Goal: Task Accomplishment & Management: Complete application form

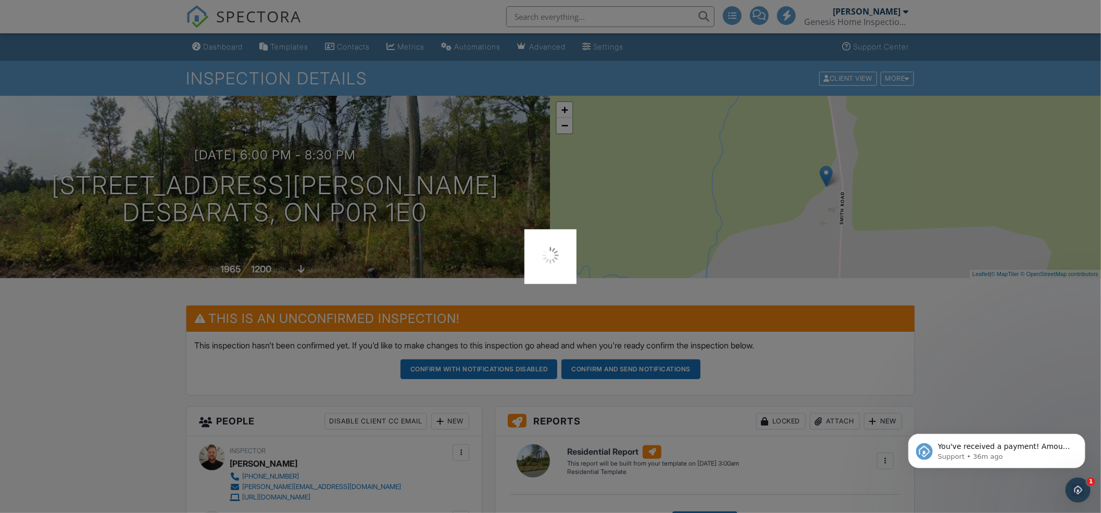
click at [222, 45] on div at bounding box center [550, 256] width 1101 height 513
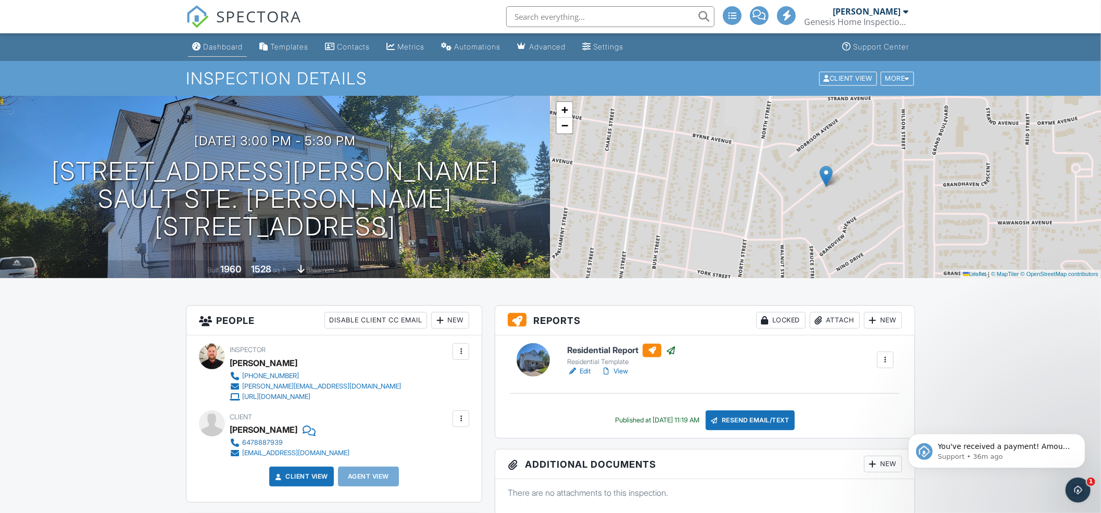
click at [217, 44] on div "Dashboard" at bounding box center [223, 46] width 40 height 9
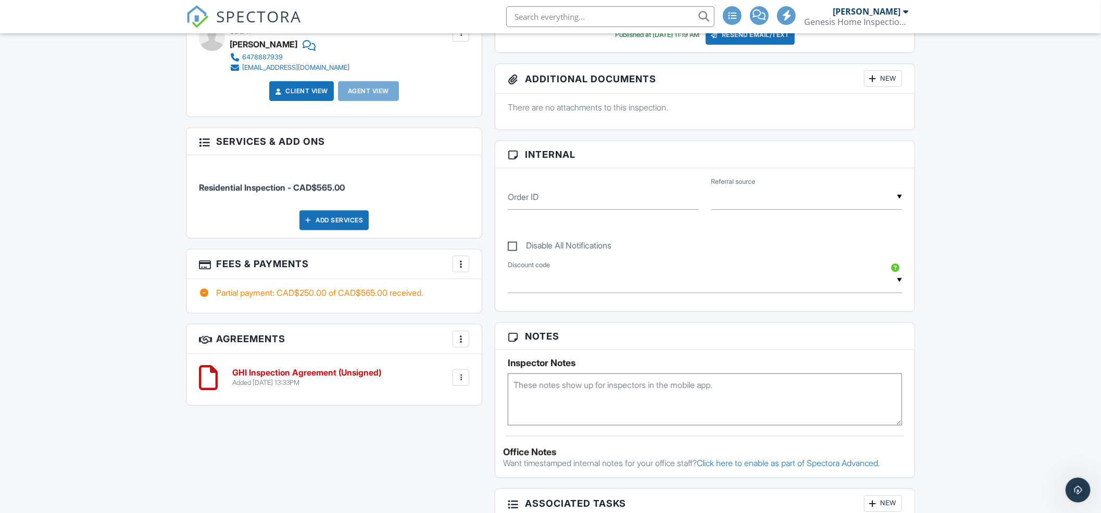
scroll to position [486, 0]
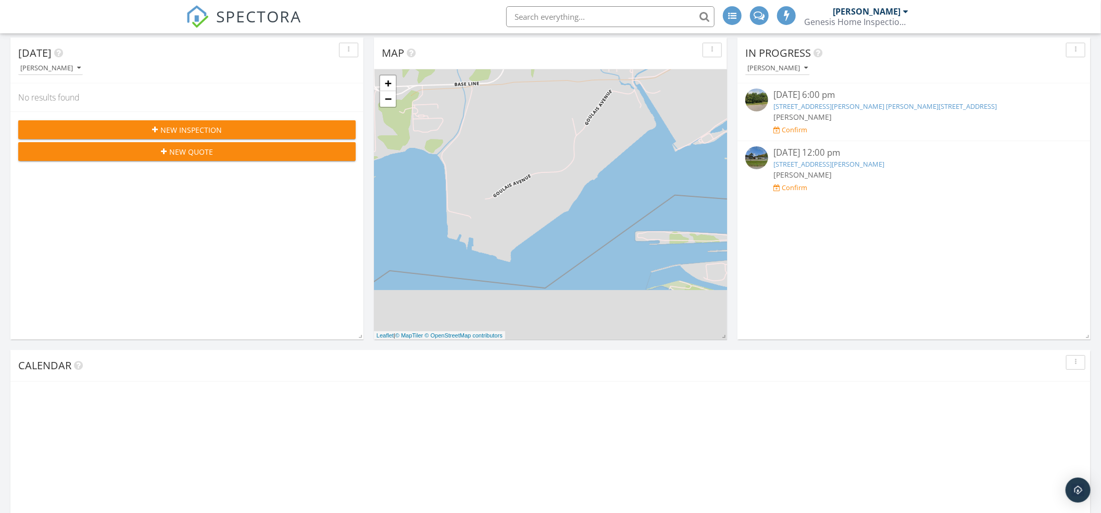
scroll to position [139, 0]
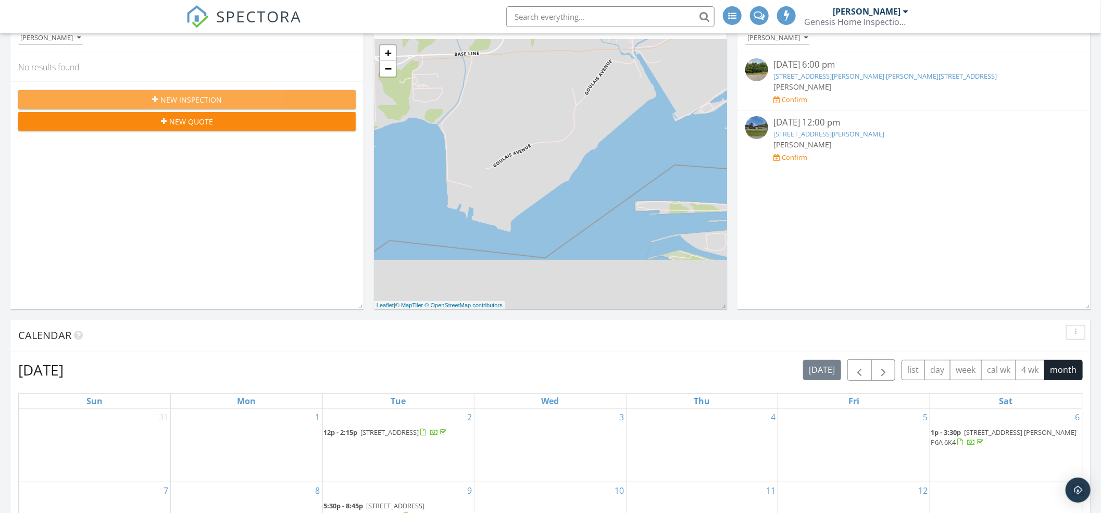
click at [211, 91] on button "New Inspection" at bounding box center [187, 99] width 338 height 19
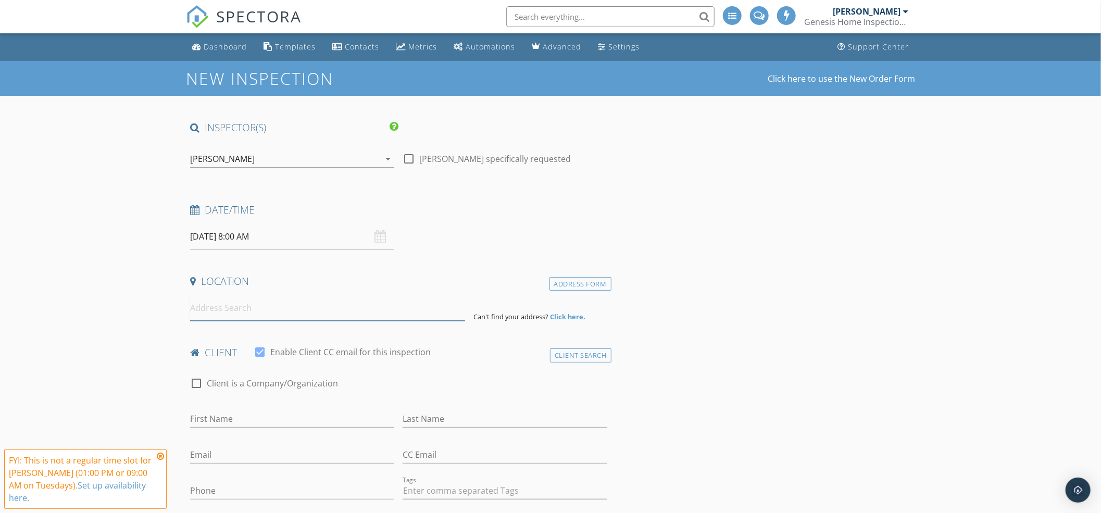
click at [266, 302] on input at bounding box center [327, 308] width 275 height 26
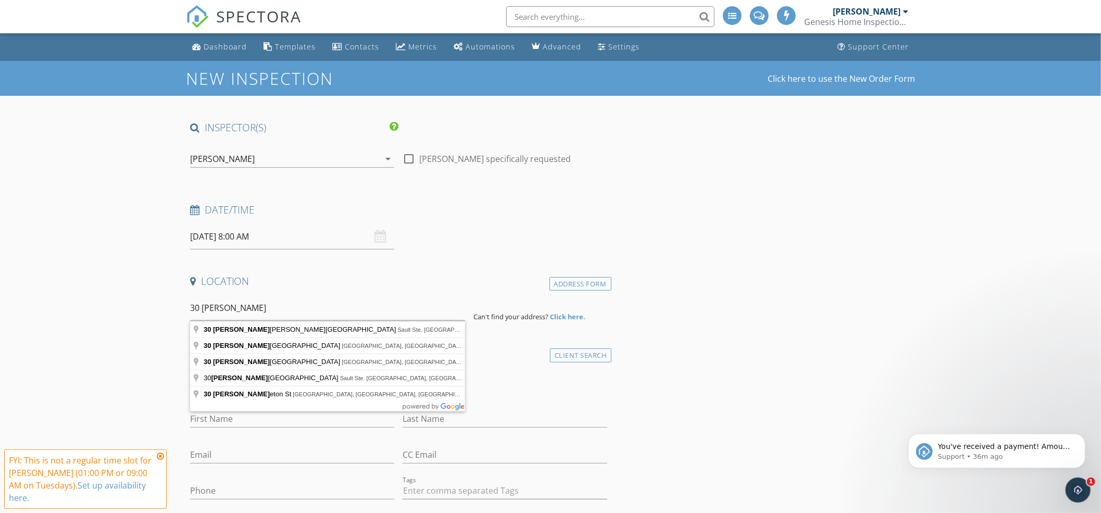
type input "[STREET_ADDRESS] [GEOGRAPHIC_DATA], [GEOGRAPHIC_DATA], [GEOGRAPHIC_DATA]"
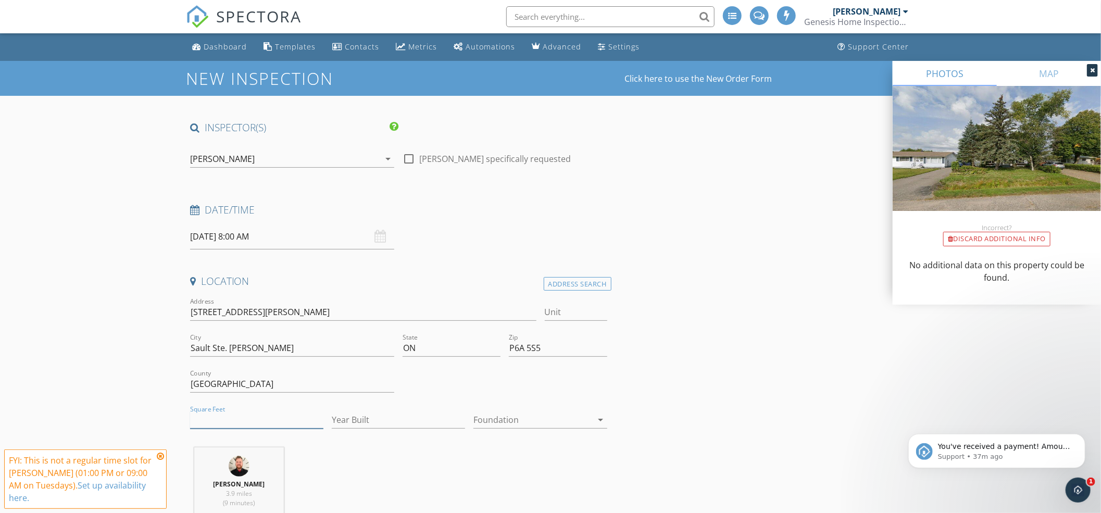
click at [254, 426] on input "Square Feet" at bounding box center [256, 420] width 133 height 17
type input "1115"
drag, startPoint x: 345, startPoint y: 412, endPoint x: 351, endPoint y: 414, distance: 5.6
click at [351, 414] on input "Year Built" at bounding box center [398, 420] width 133 height 17
type input "1973"
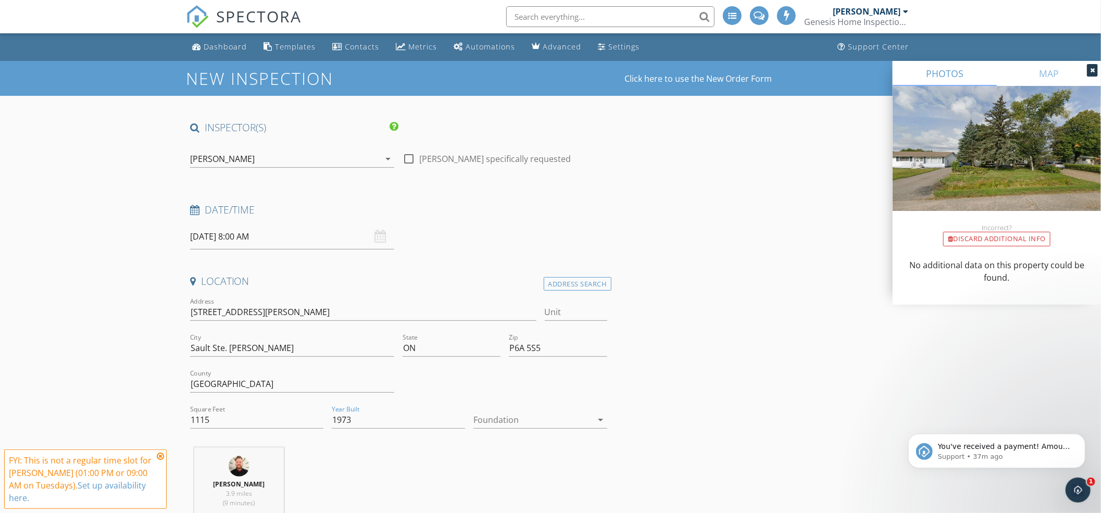
click at [551, 427] on div at bounding box center [533, 420] width 119 height 17
click at [511, 448] on div "Basement" at bounding box center [540, 449] width 117 height 13
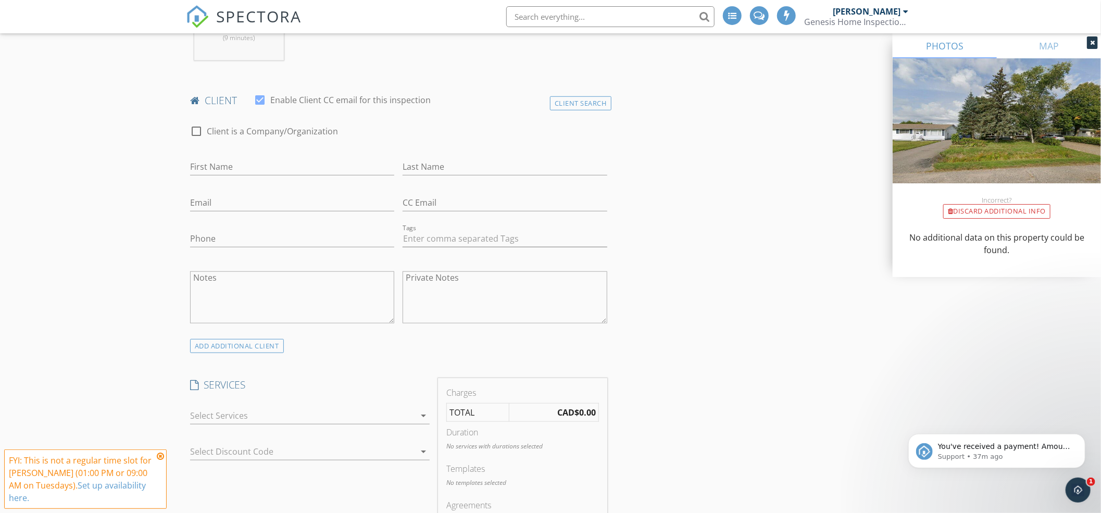
scroll to position [555, 0]
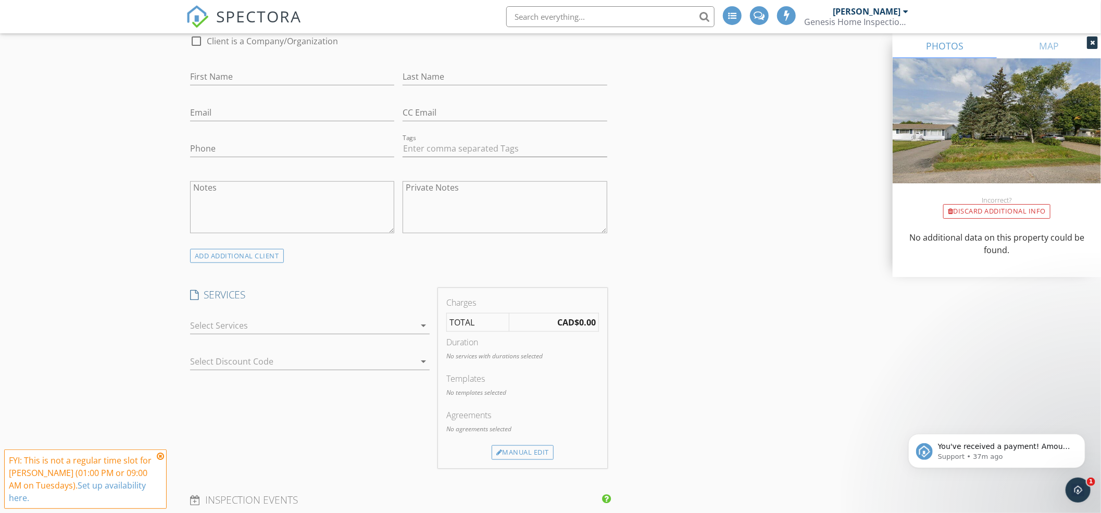
click at [299, 324] on div at bounding box center [302, 325] width 225 height 17
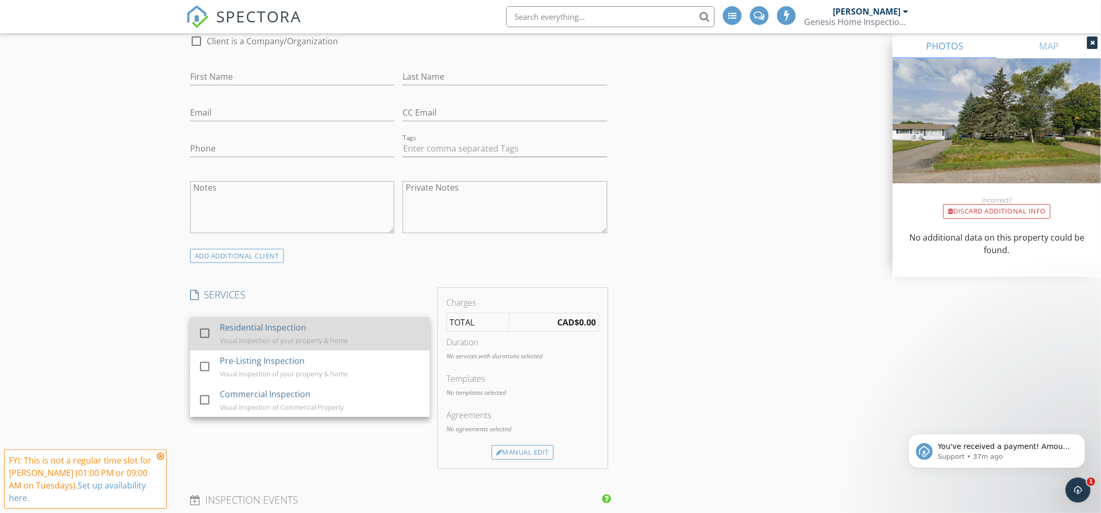
click at [302, 328] on div "Residential Inspection" at bounding box center [263, 327] width 86 height 13
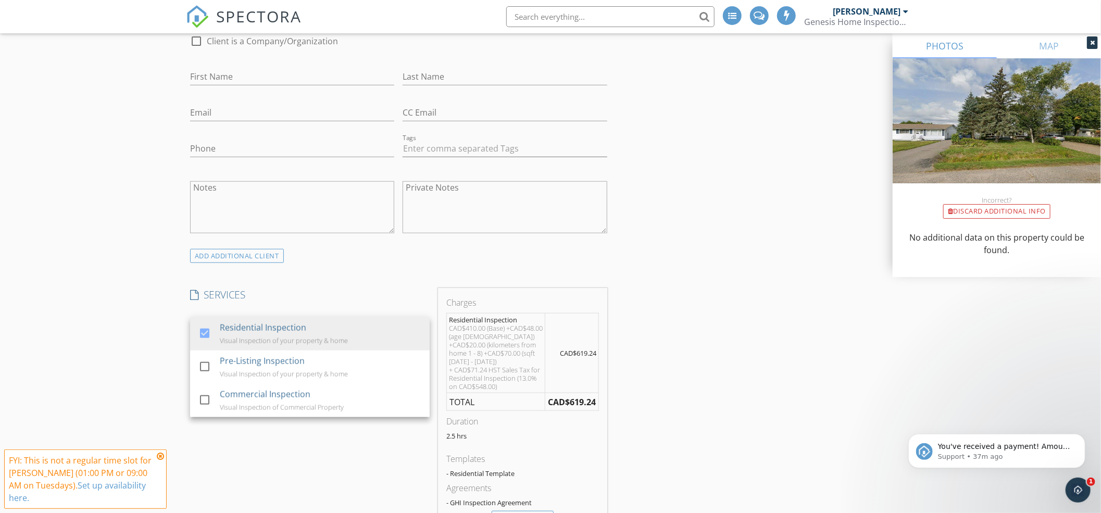
click at [722, 342] on div "INSPECTOR(S) check_box David Myhill PRIMARY David Myhill arrow_drop_down check_…" at bounding box center [550, 509] width 729 height 1888
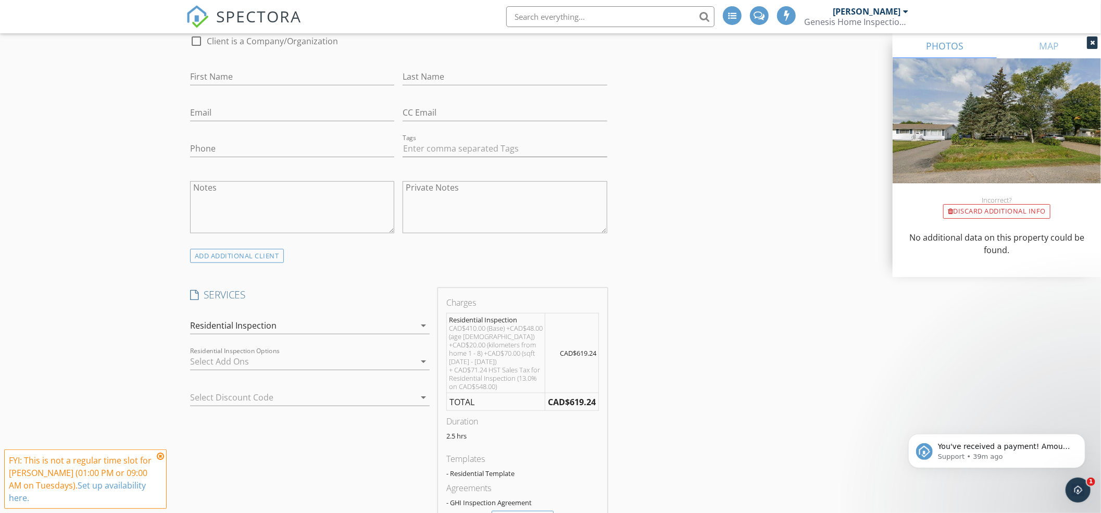
click at [644, 294] on div "INSPECTOR(S) check_box David Myhill PRIMARY David Myhill arrow_drop_down check_…" at bounding box center [550, 509] width 729 height 1888
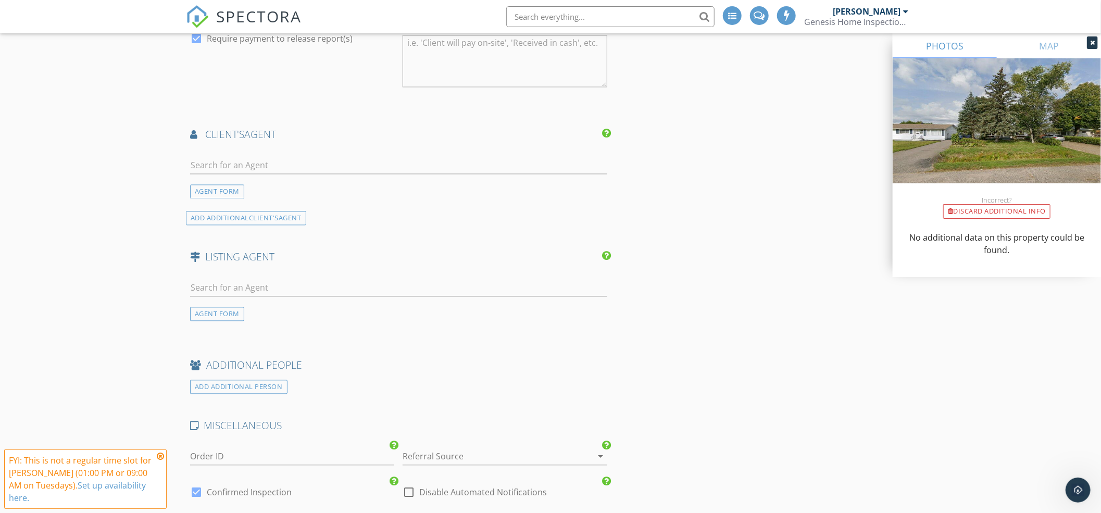
scroll to position [1320, 0]
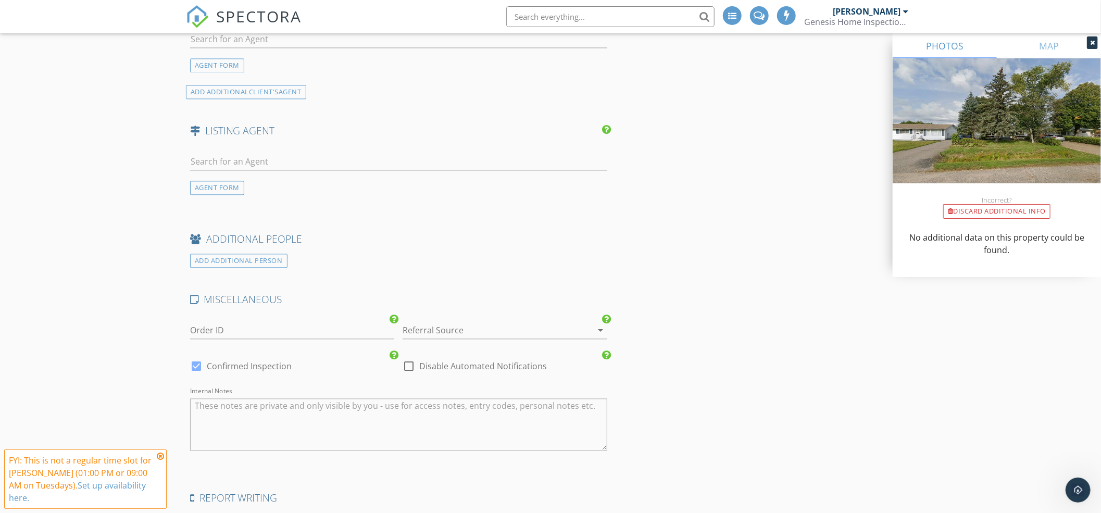
click at [209, 366] on label "Confirmed Inspection" at bounding box center [249, 366] width 85 height 10
checkbox input "false"
checkbox input "true"
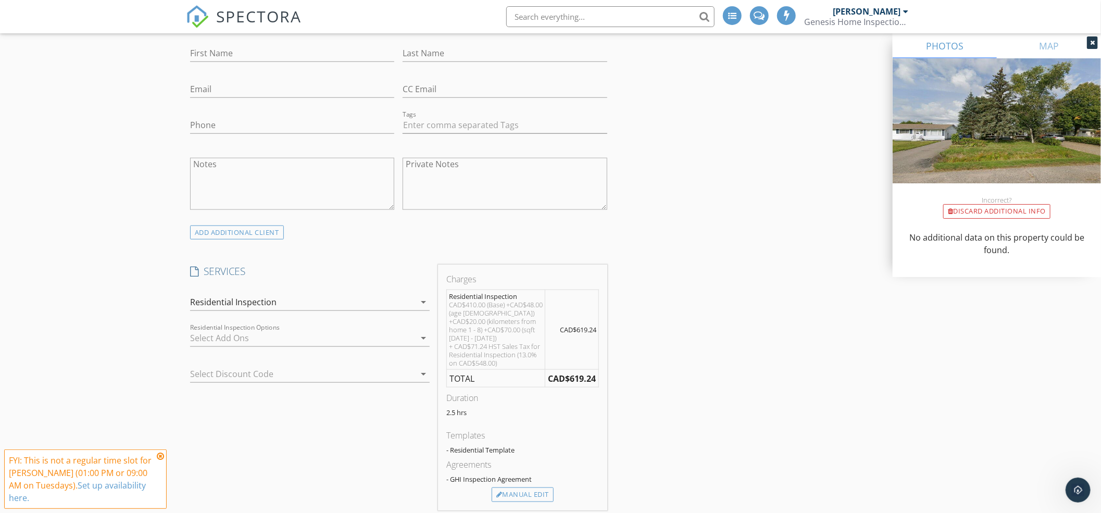
scroll to position [486, 0]
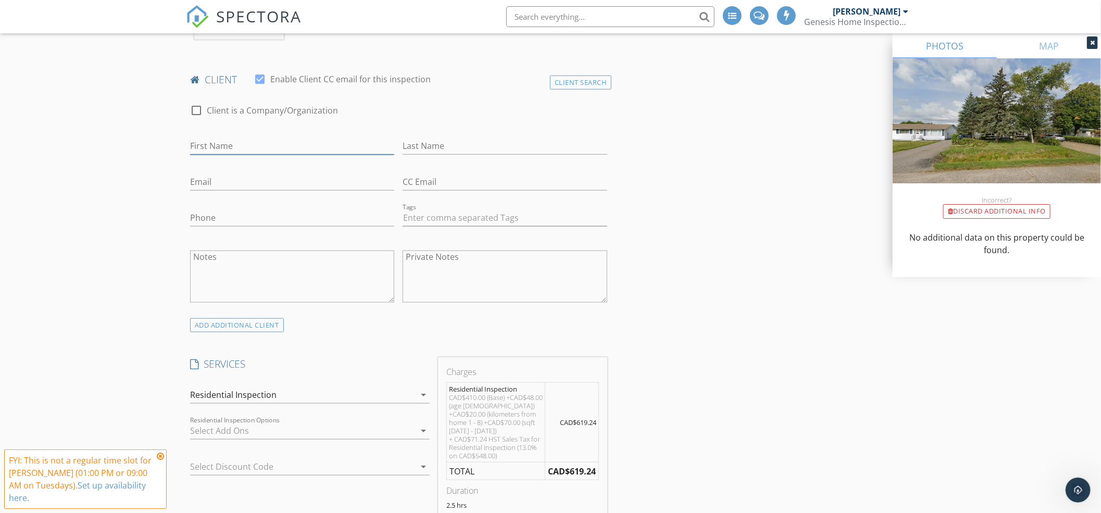
click at [292, 144] on input "First Name" at bounding box center [292, 146] width 204 height 17
click at [242, 212] on input "Phone" at bounding box center [292, 217] width 204 height 17
type input "306-880-5532"
click at [279, 145] on input "First Name" at bounding box center [292, 146] width 204 height 17
type input "Harman"
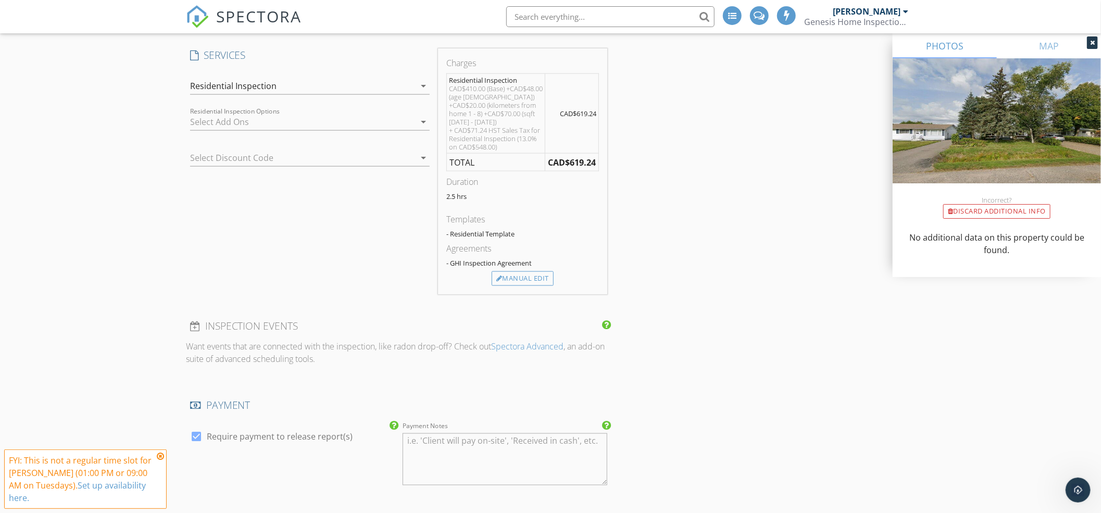
scroll to position [903, 0]
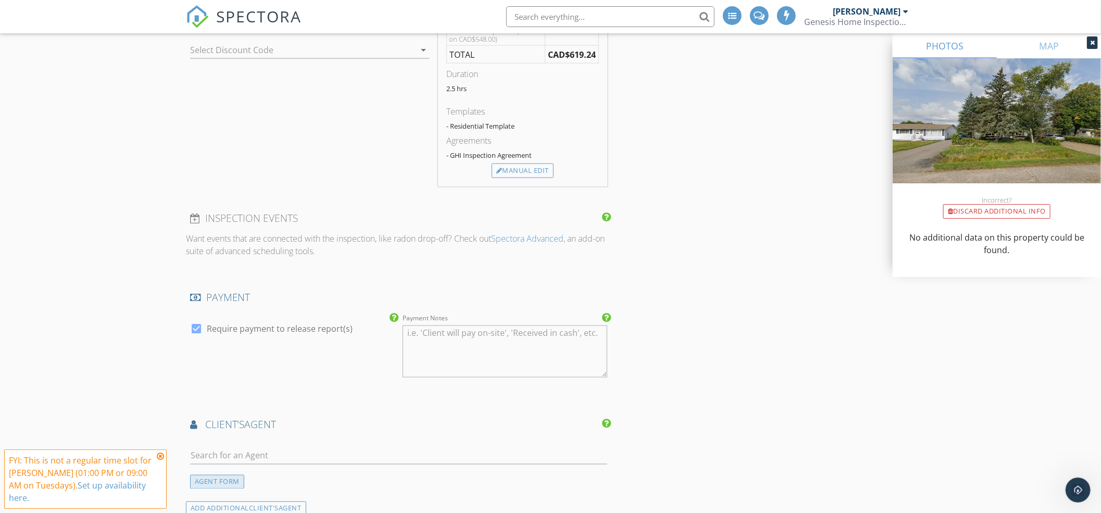
type input "[PERSON_NAME]"
click at [218, 486] on div "AGENT FORM" at bounding box center [217, 482] width 54 height 14
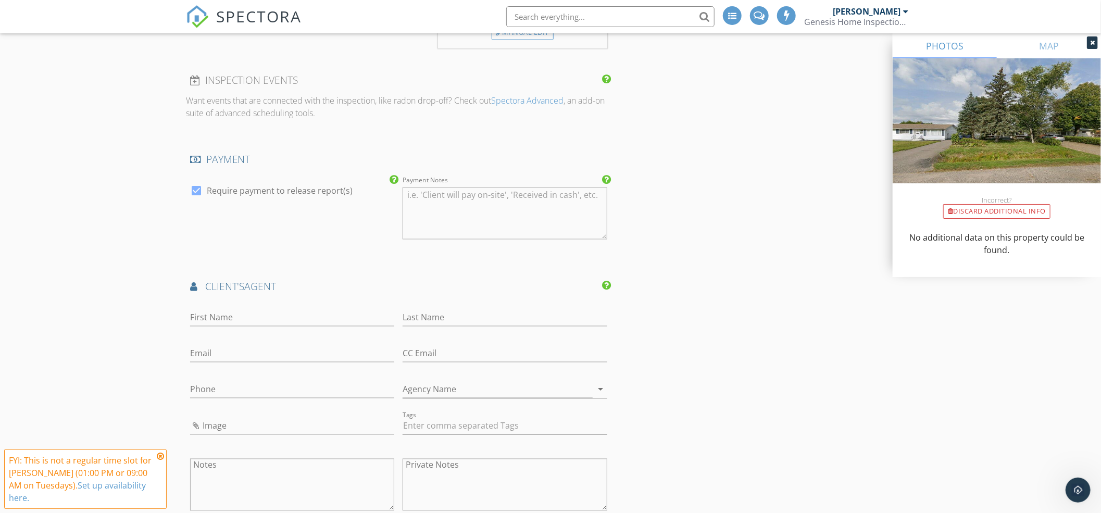
scroll to position [1042, 0]
click at [275, 321] on input "First Name" at bounding box center [292, 317] width 204 height 17
type input "[PERSON_NAME]"
click at [247, 388] on input "Phone" at bounding box center [292, 389] width 204 height 17
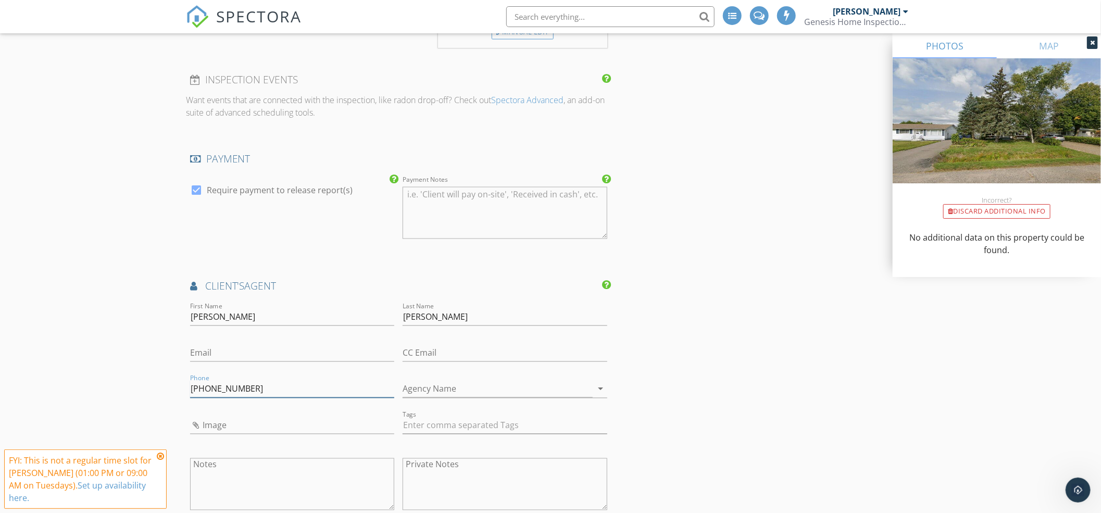
type input "[PHONE_NUMBER]"
click at [280, 341] on div "Email" at bounding box center [292, 356] width 204 height 34
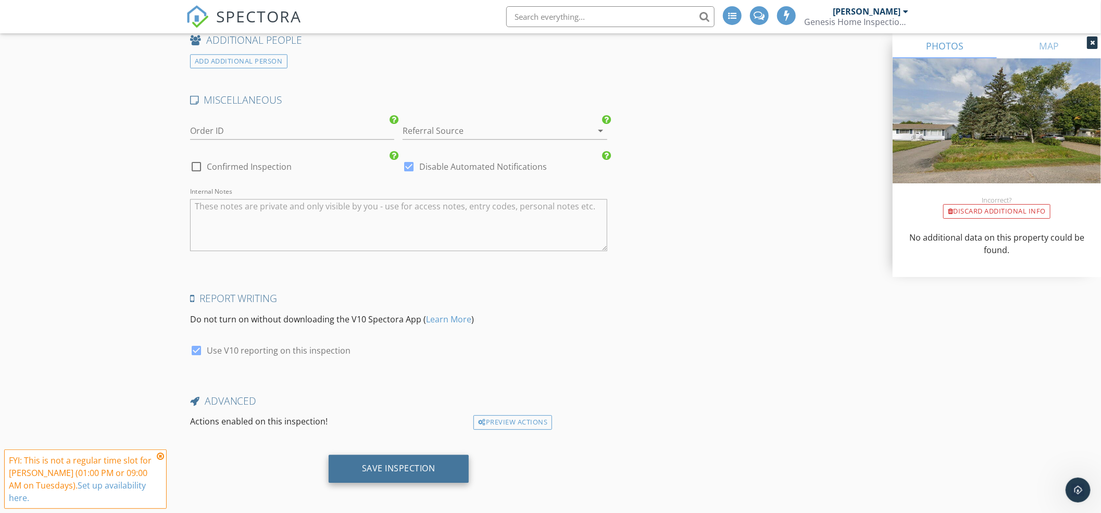
scroll to position [1714, 0]
click at [388, 457] on div "Save Inspection" at bounding box center [399, 467] width 140 height 28
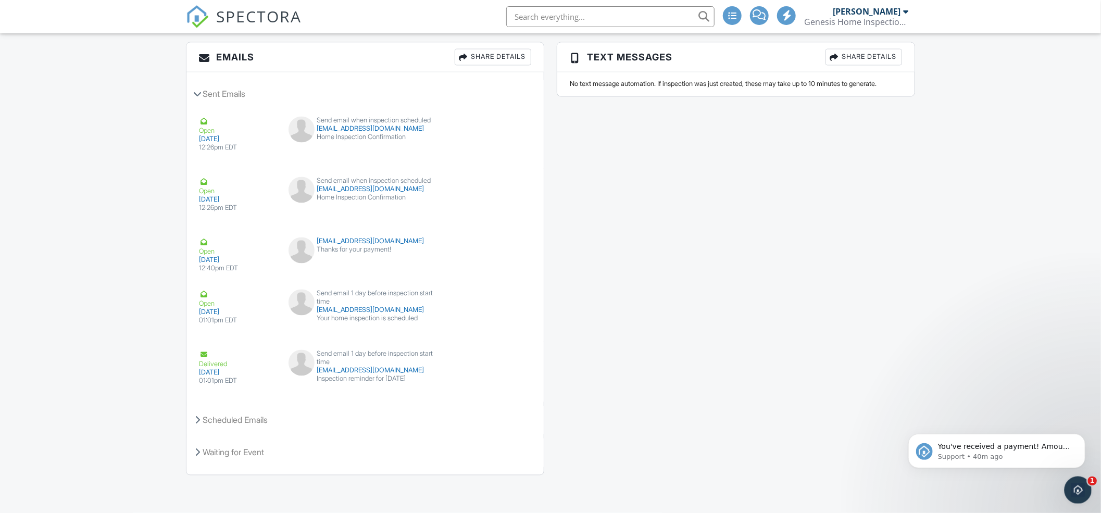
click at [1072, 490] on icon "Open Intercom Messenger" at bounding box center [1077, 488] width 17 height 17
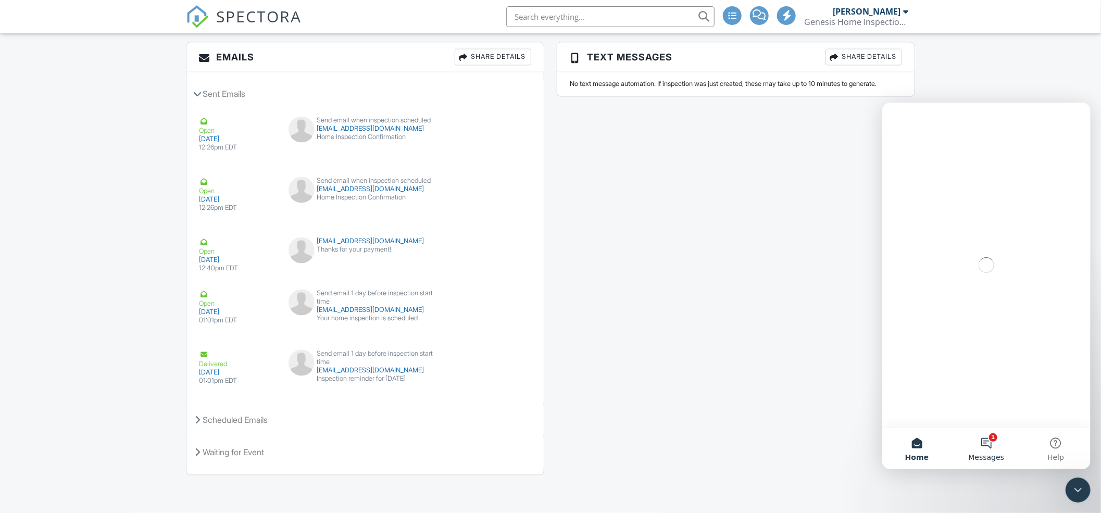
click at [983, 451] on button "1 Messages" at bounding box center [985, 448] width 69 height 42
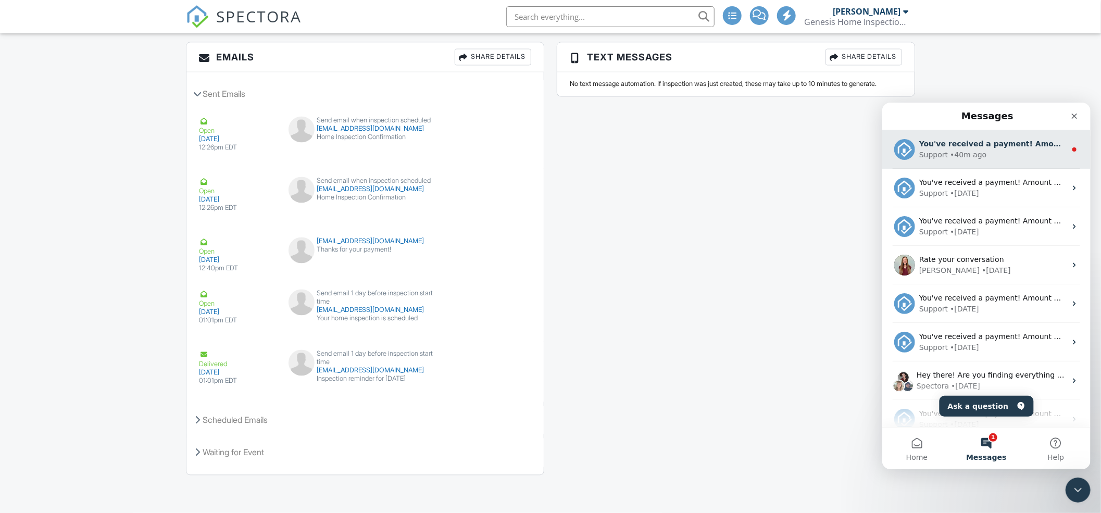
click at [962, 158] on div "• 40m ago" at bounding box center [968, 154] width 36 height 11
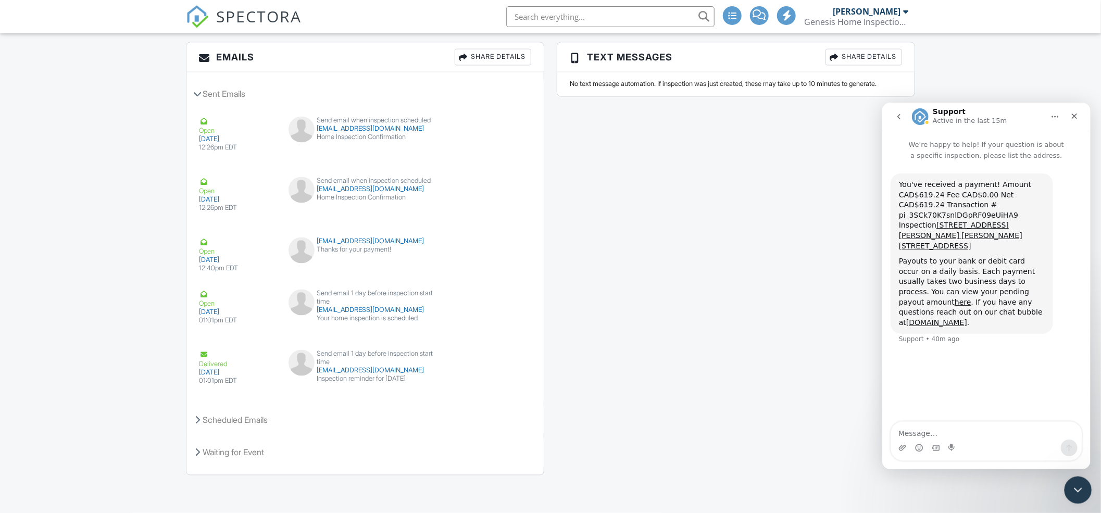
click at [1075, 490] on icon "Close Intercom Messenger" at bounding box center [1077, 488] width 13 height 13
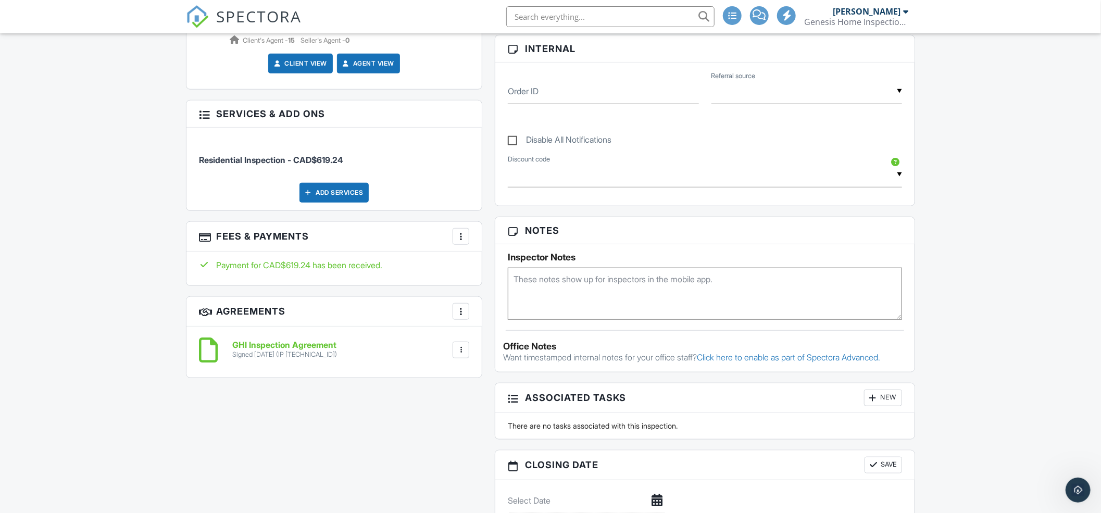
scroll to position [555, 0]
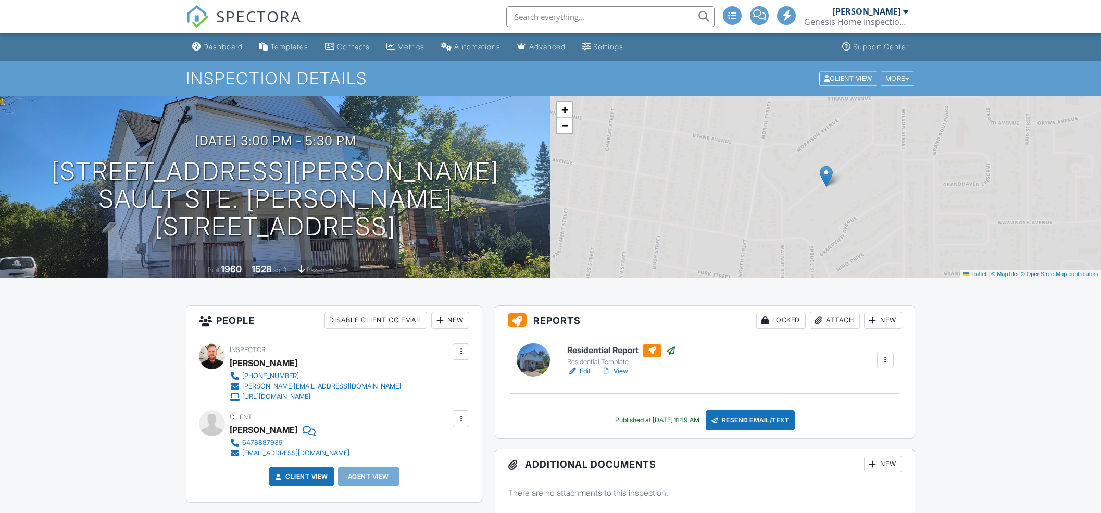
scroll to position [486, 0]
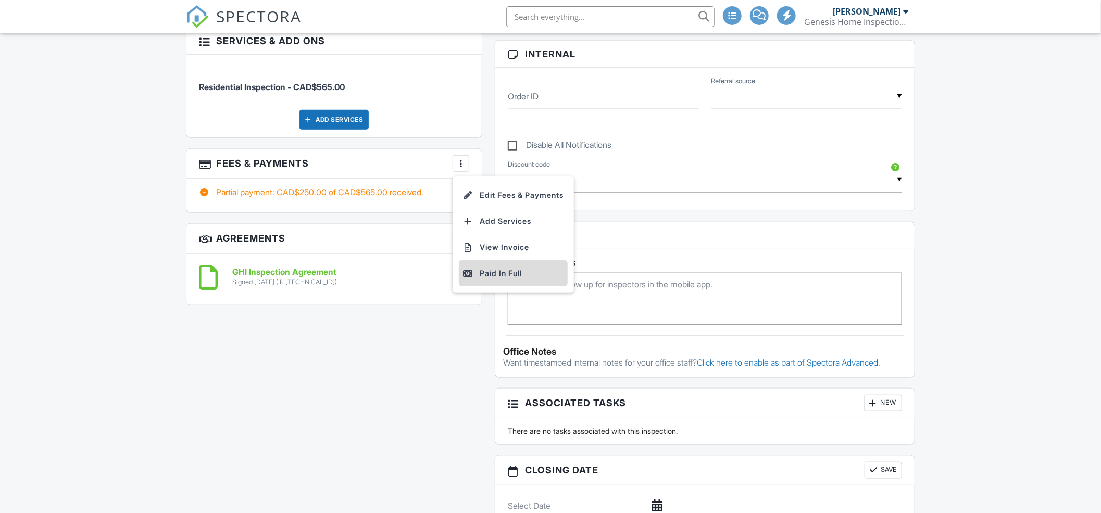
click at [484, 277] on div "Paid In Full" at bounding box center [513, 273] width 101 height 13
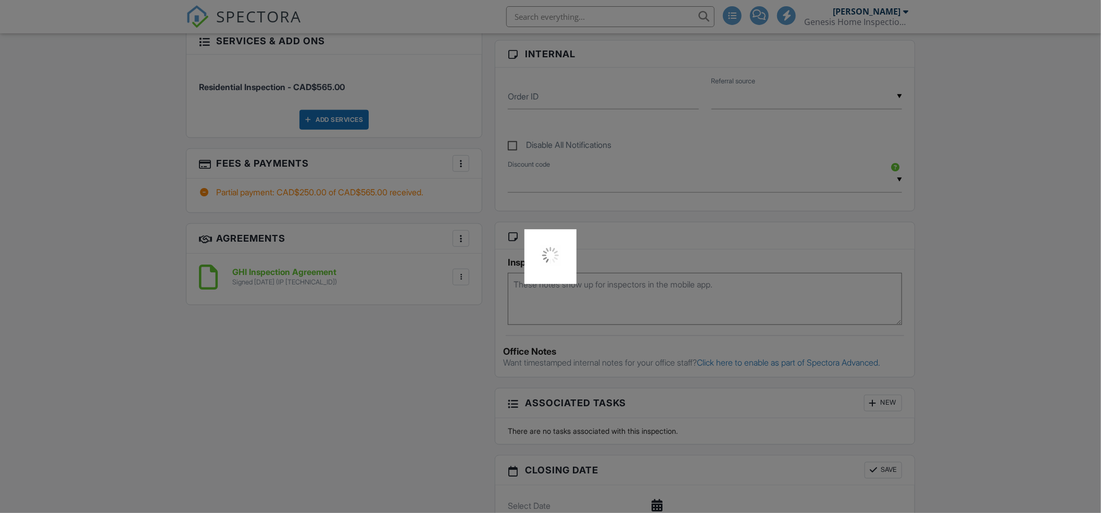
scroll to position [0, 0]
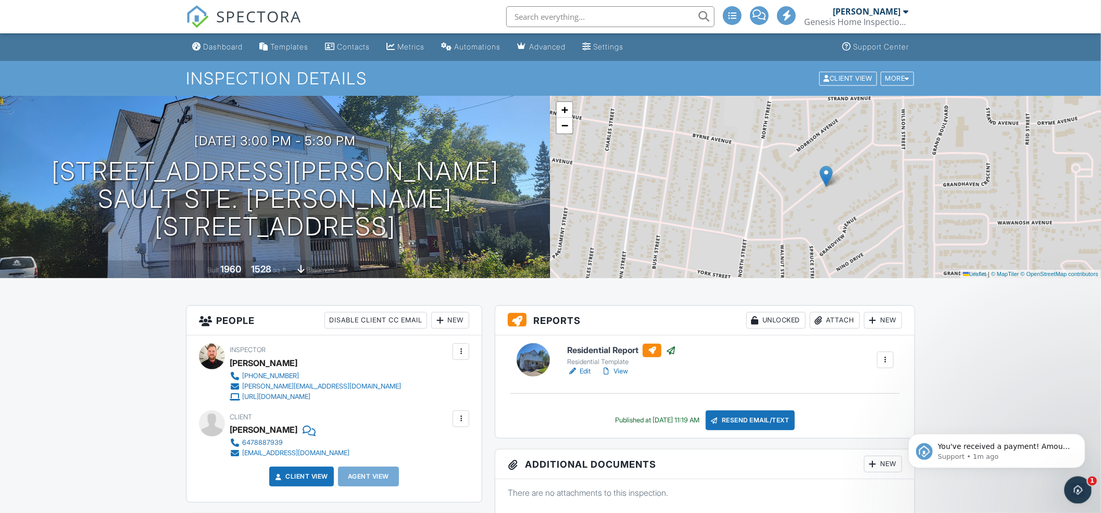
click at [1076, 488] on icon "Open Intercom Messenger" at bounding box center [1077, 488] width 17 height 17
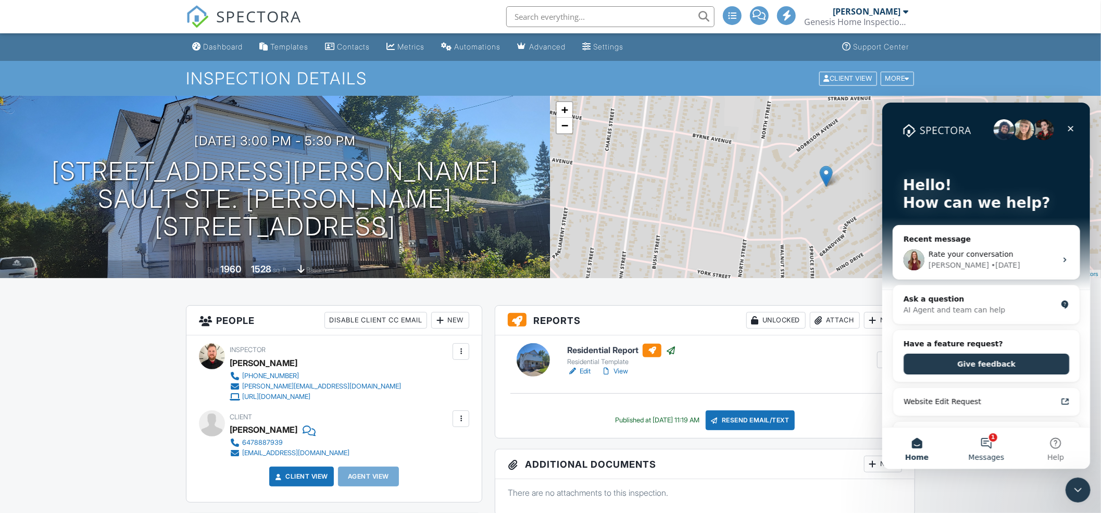
click at [989, 442] on button "1 Messages" at bounding box center [985, 448] width 69 height 42
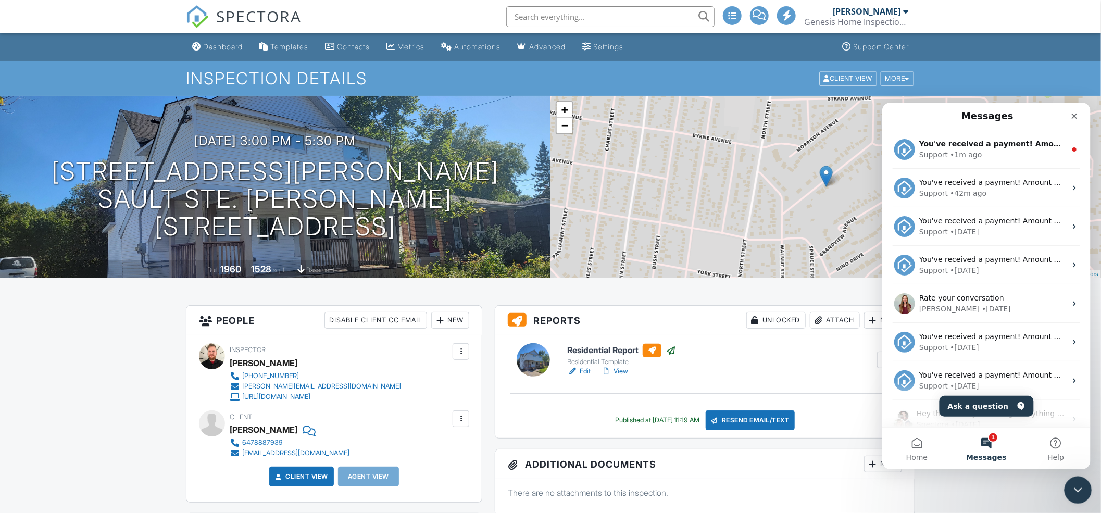
click at [1082, 491] on icon "Close Intercom Messenger" at bounding box center [1077, 488] width 13 height 13
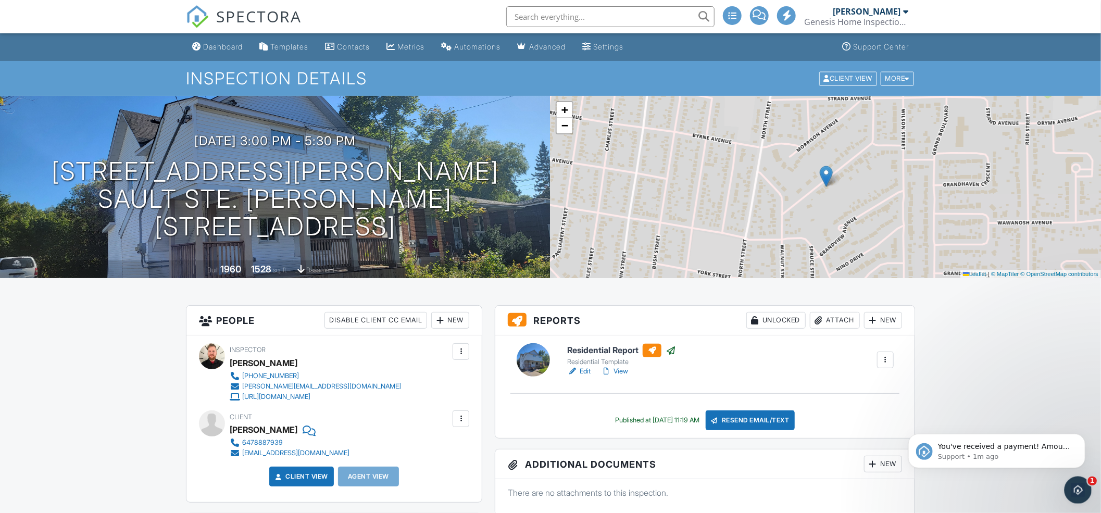
click at [1089, 491] on html at bounding box center [1076, 488] width 25 height 25
click at [1073, 491] on icon "Open Intercom Messenger" at bounding box center [1077, 488] width 17 height 17
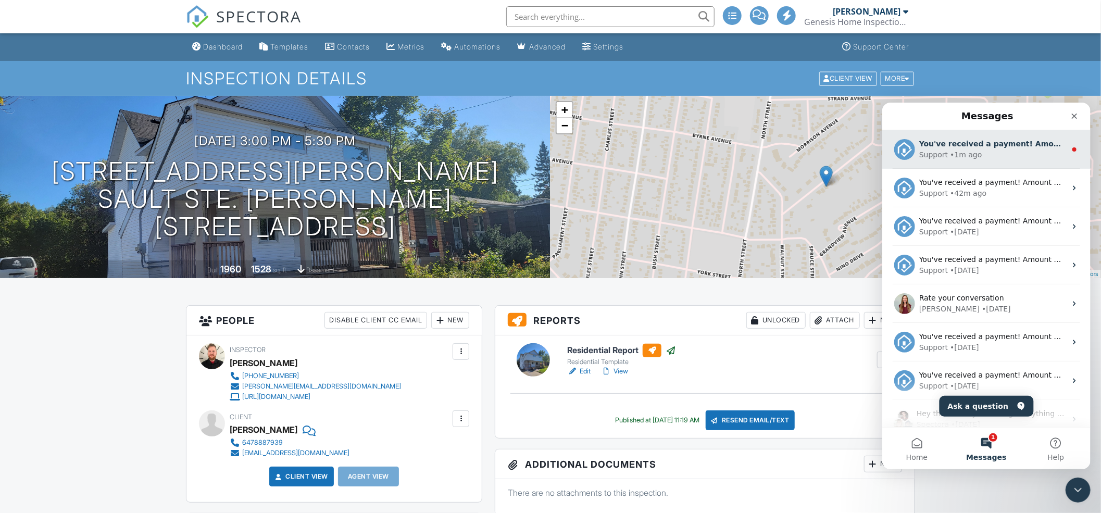
click at [941, 152] on div "Support" at bounding box center [933, 154] width 29 height 11
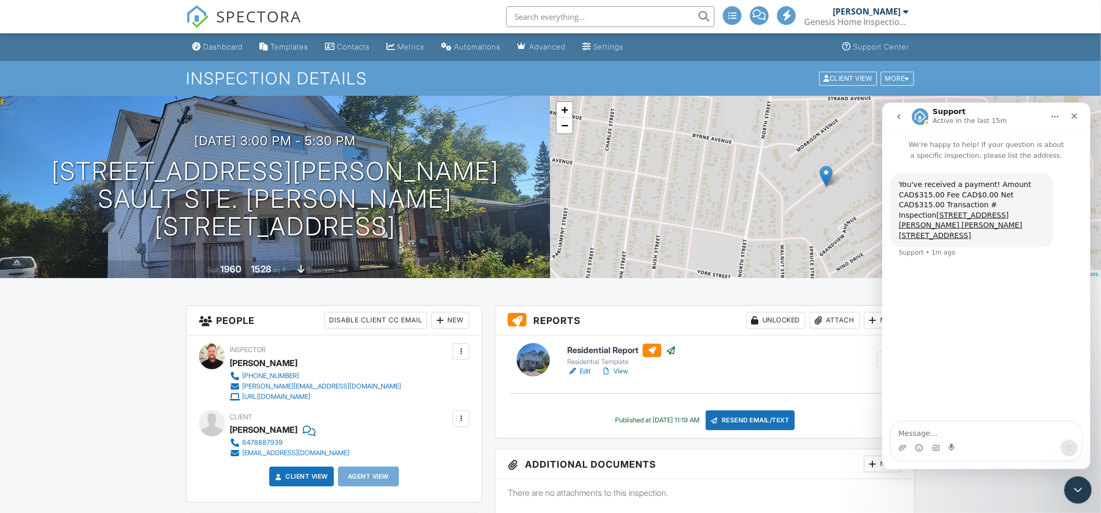
click at [1074, 489] on icon "Close Intercom Messenger" at bounding box center [1077, 488] width 13 height 13
